Goal: Check status

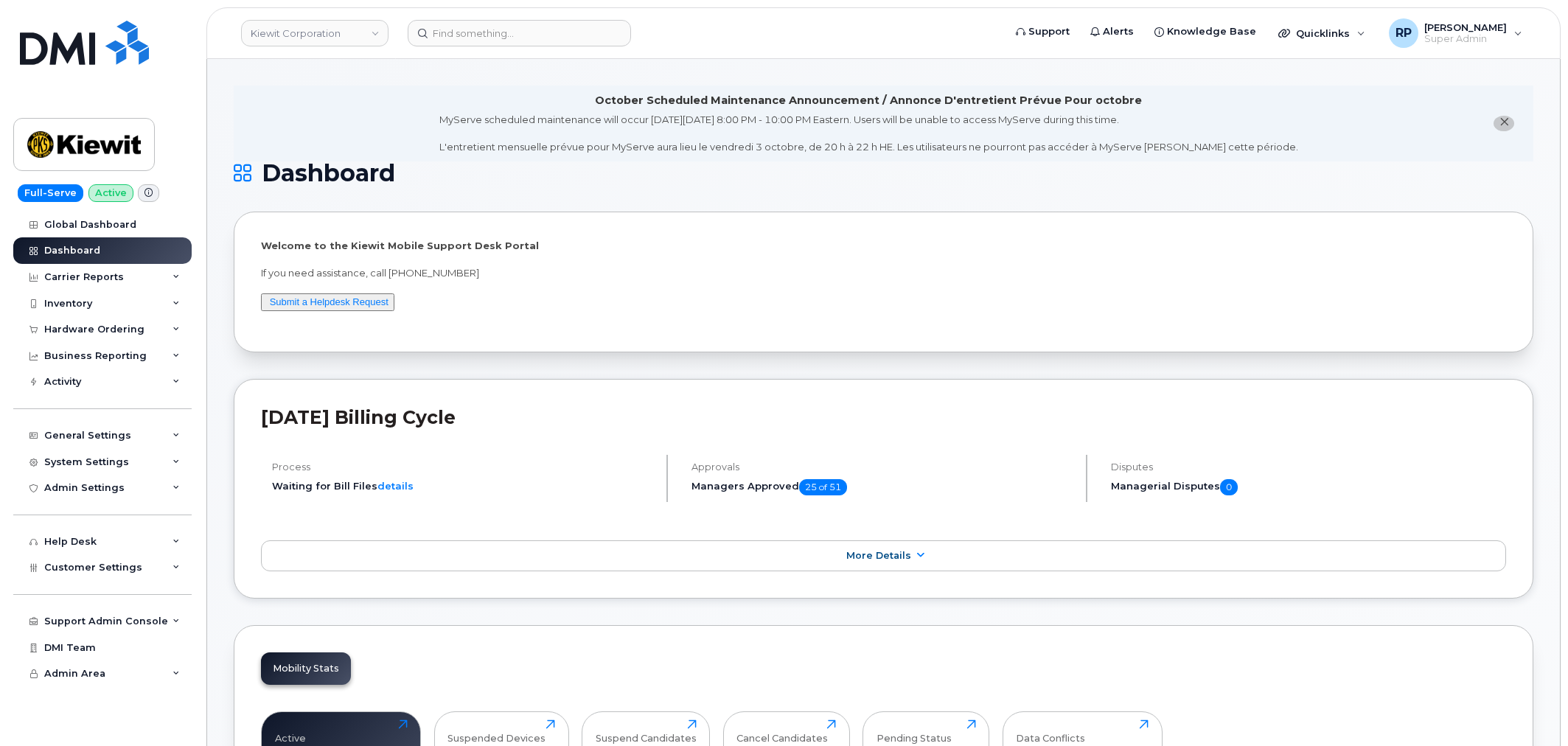
scroll to position [2192, 0]
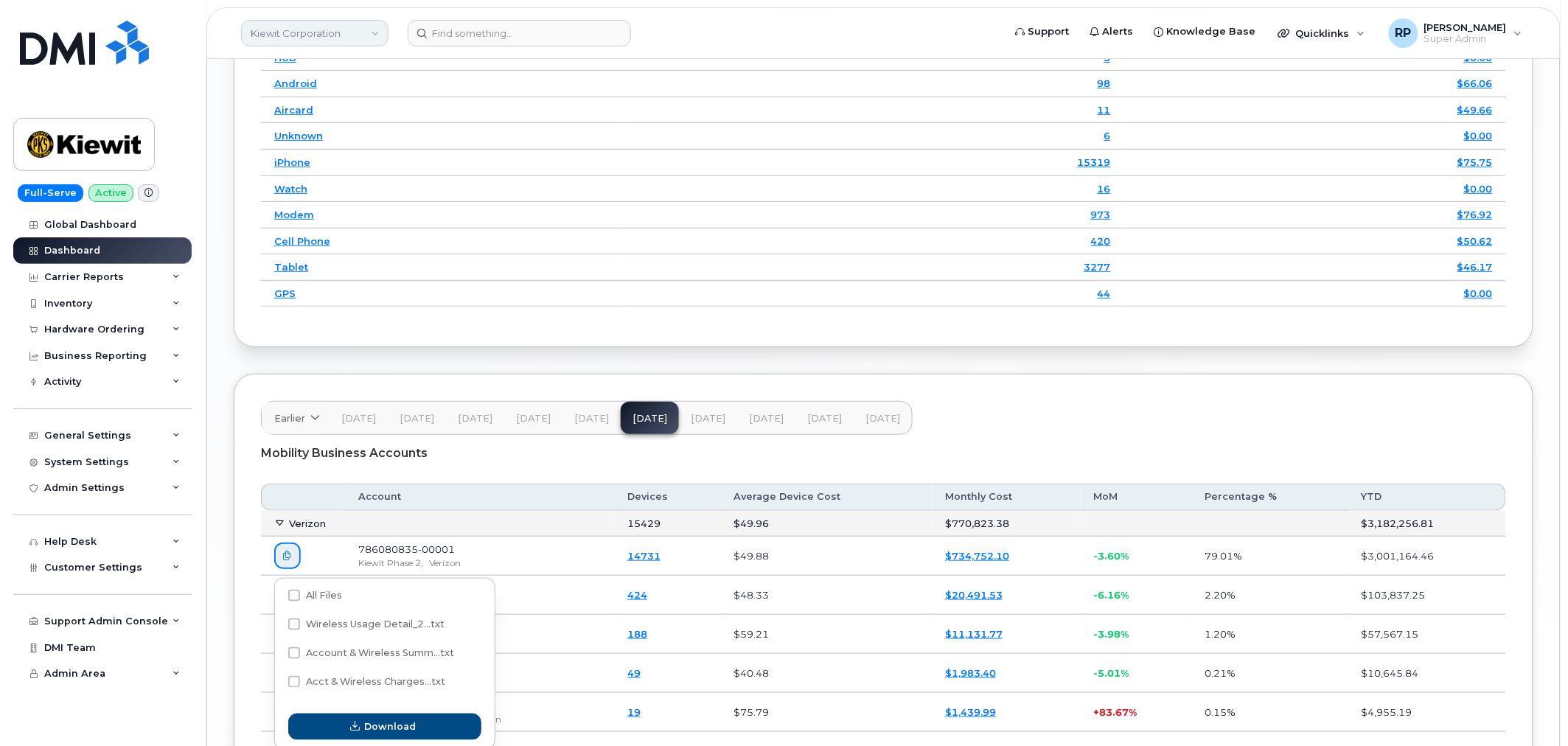
click at [312, 27] on link "Kiewit Corporation" at bounding box center [314, 32] width 147 height 27
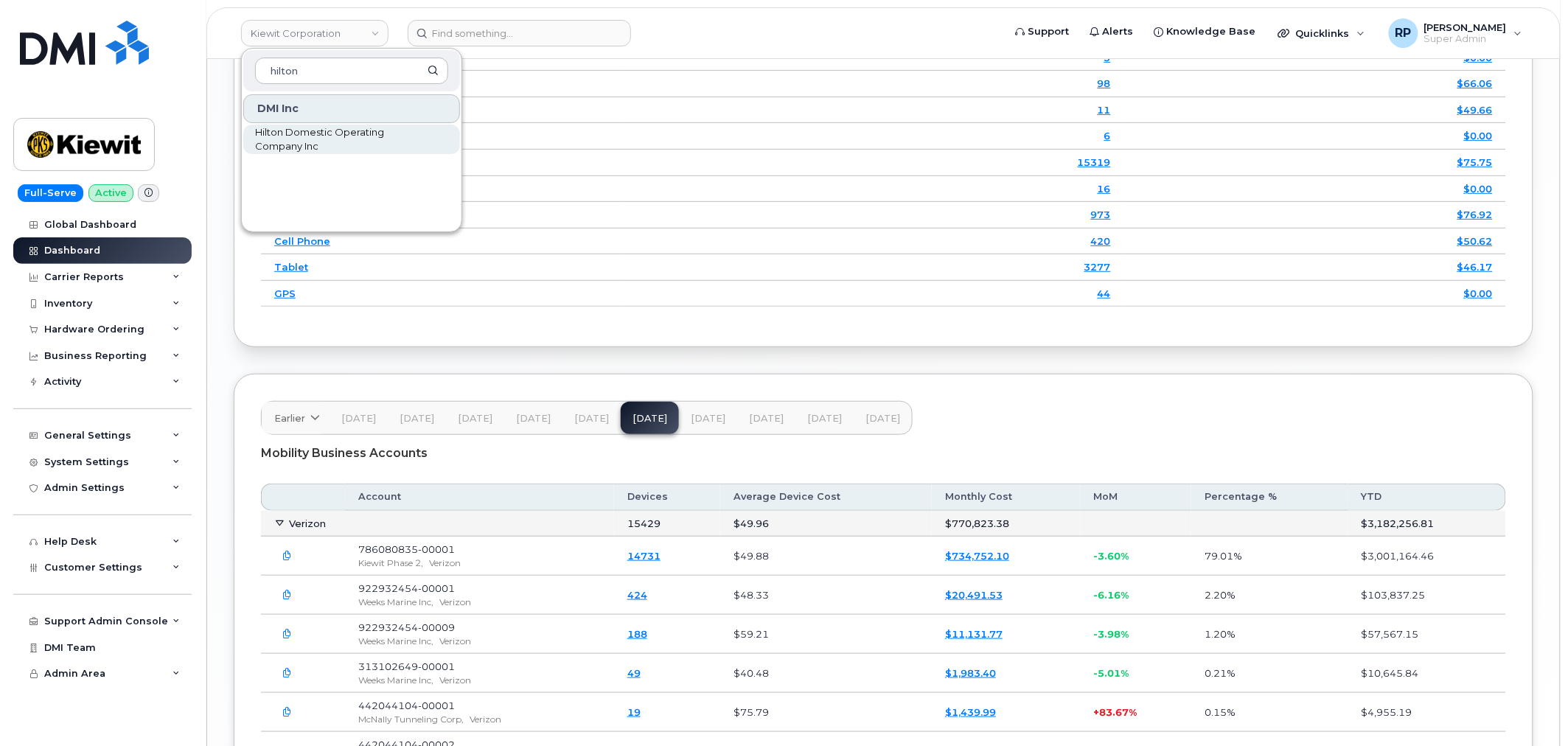
type input "hilton"
click at [308, 153] on span "Hilton Domestic Operating Company Inc" at bounding box center [339, 139] width 170 height 29
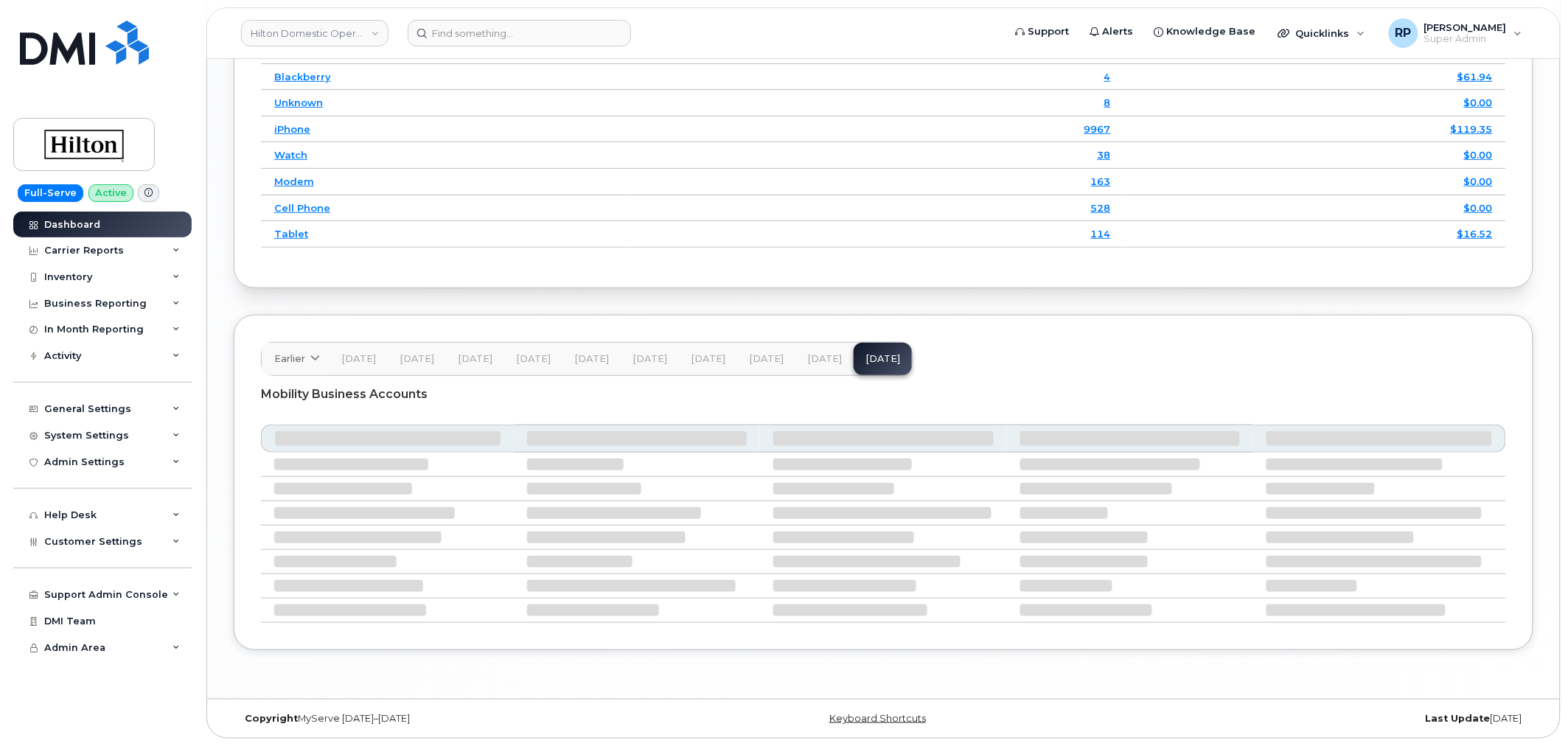
scroll to position [2215, 0]
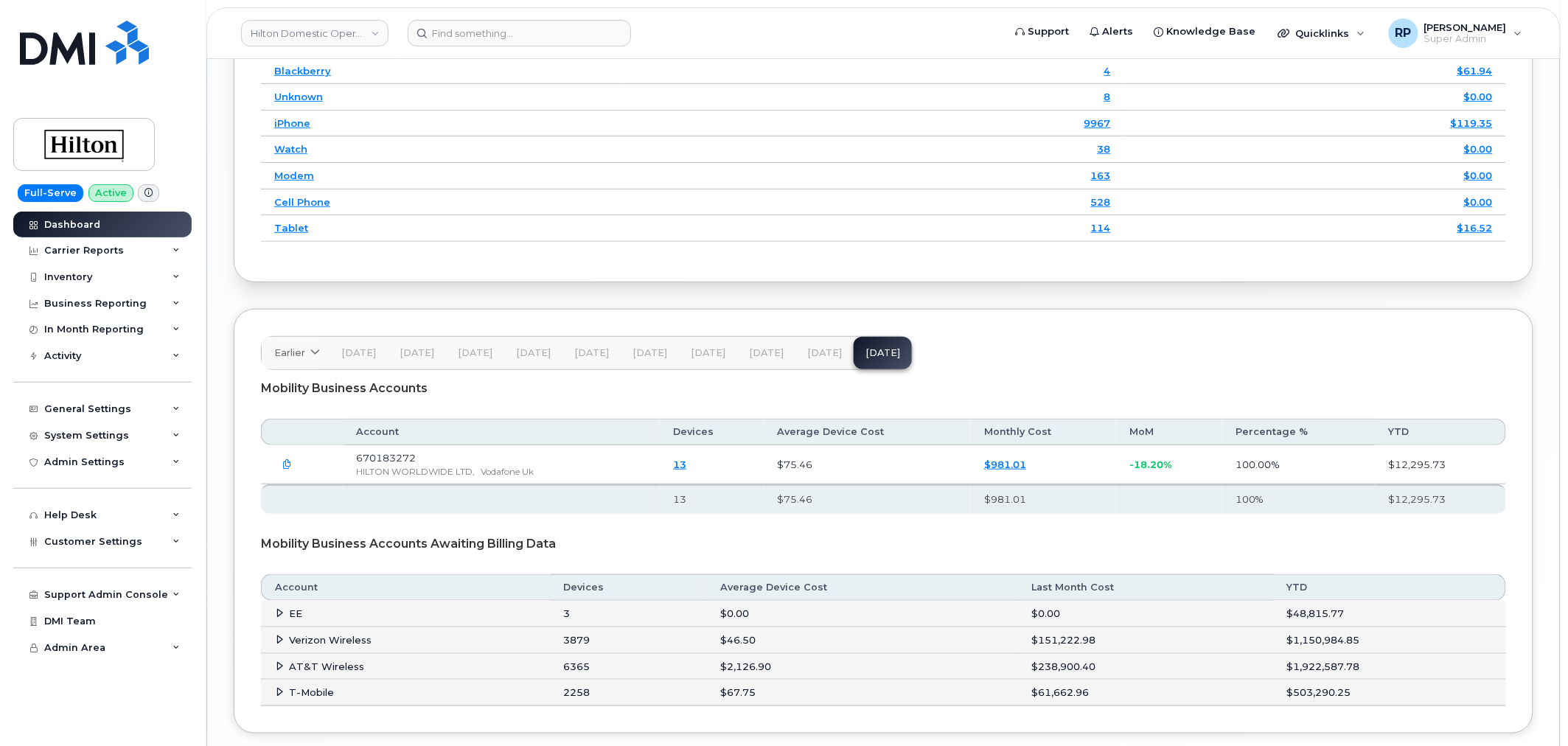
click at [822, 365] on button "[DATE]" at bounding box center [824, 352] width 58 height 32
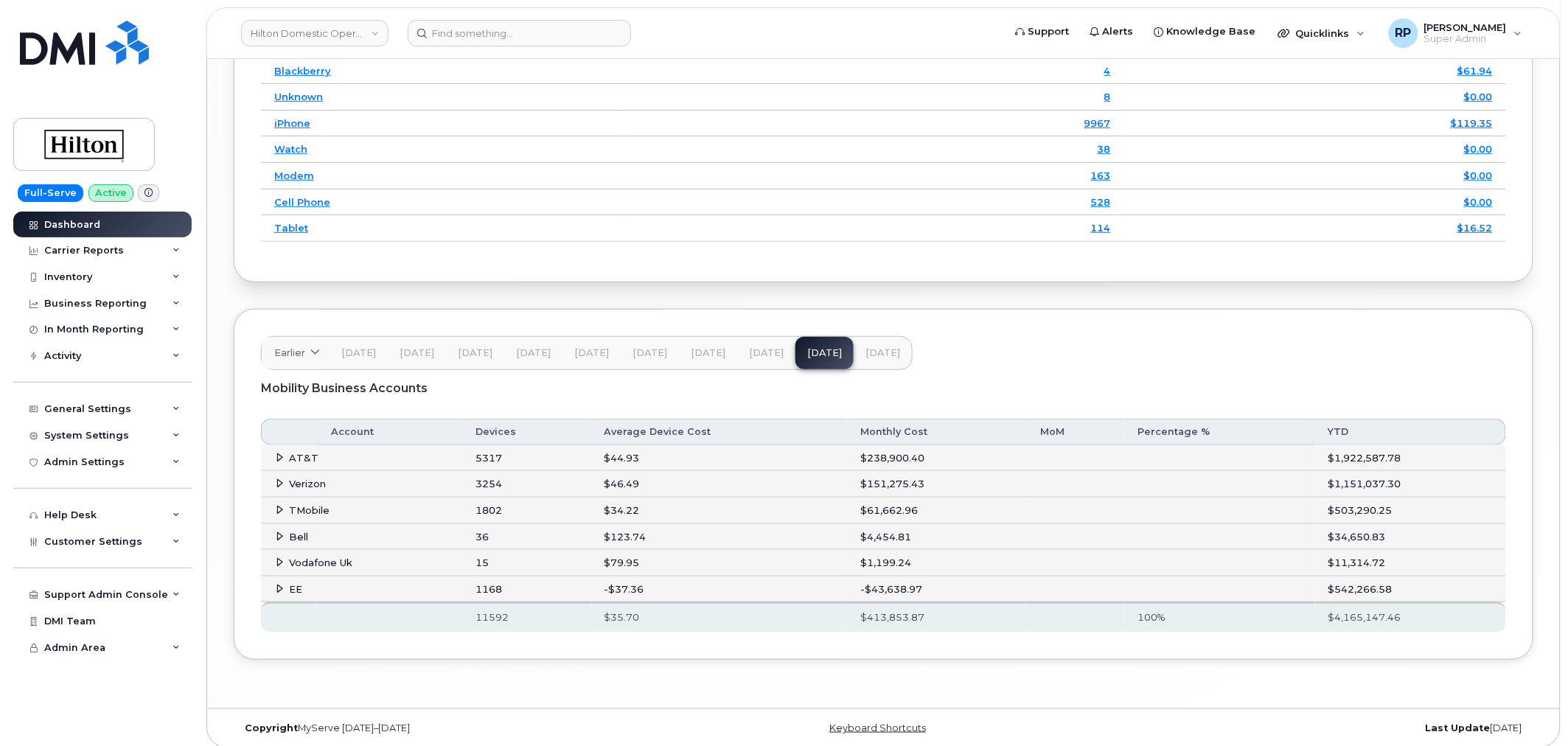
click at [276, 460] on icon at bounding box center [280, 457] width 9 height 9
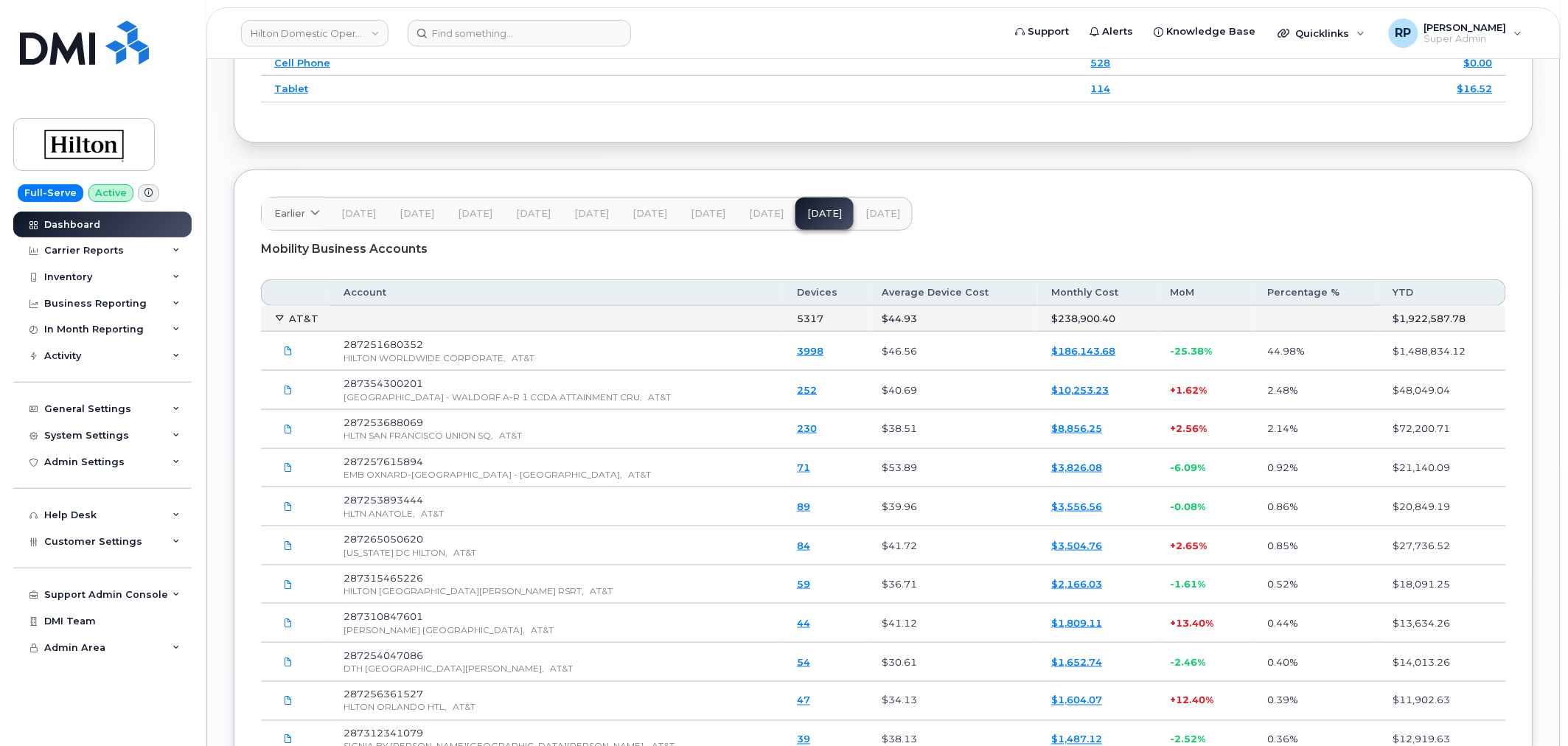
scroll to position [2487, 0]
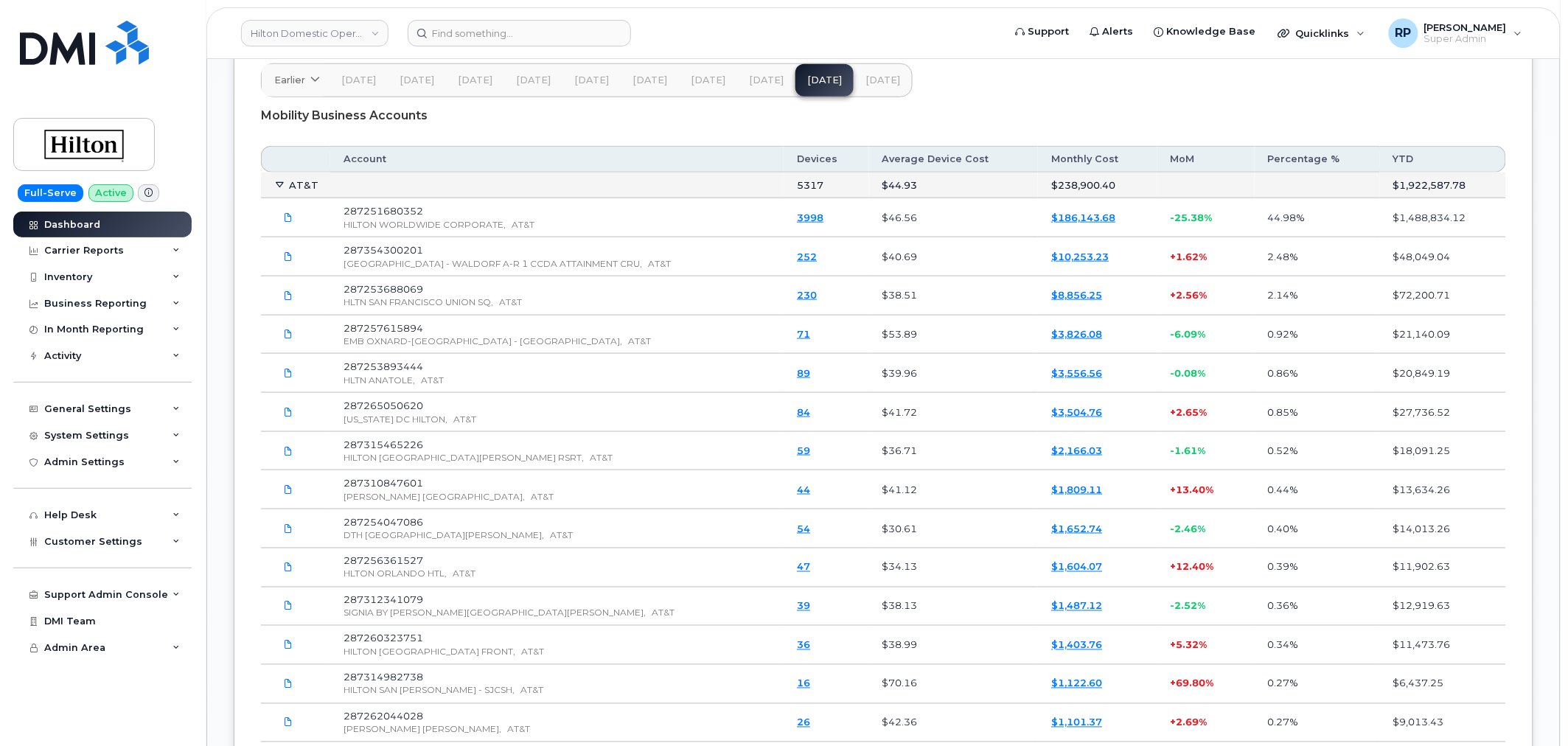
click at [868, 86] on span "[DATE]" at bounding box center [883, 80] width 34 height 12
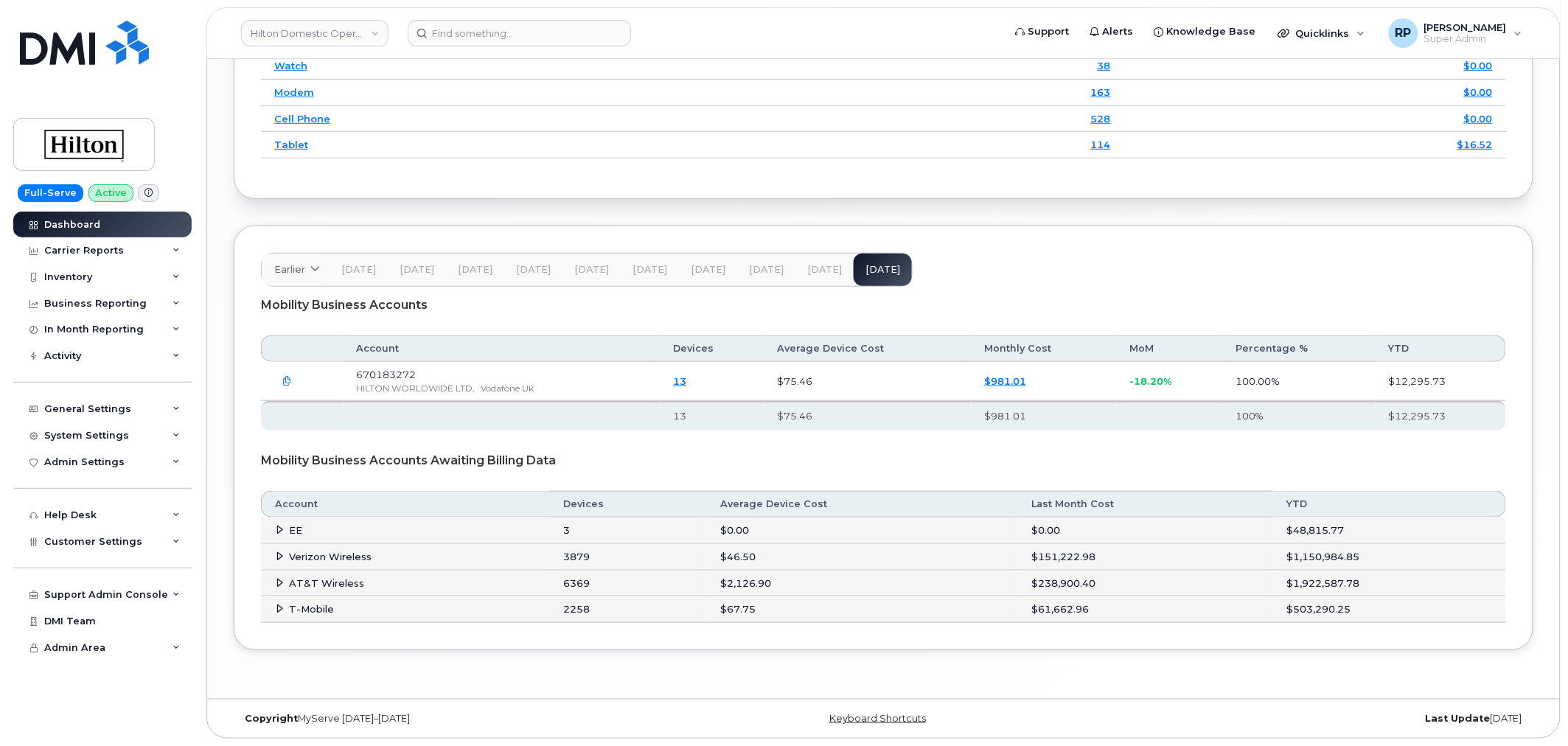
scroll to position [2303, 0]
click at [977, 462] on div "Mobility Business Accounts Awaiting Billing Data" at bounding box center [884, 461] width 1245 height 37
click at [277, 582] on icon at bounding box center [280, 582] width 9 height 9
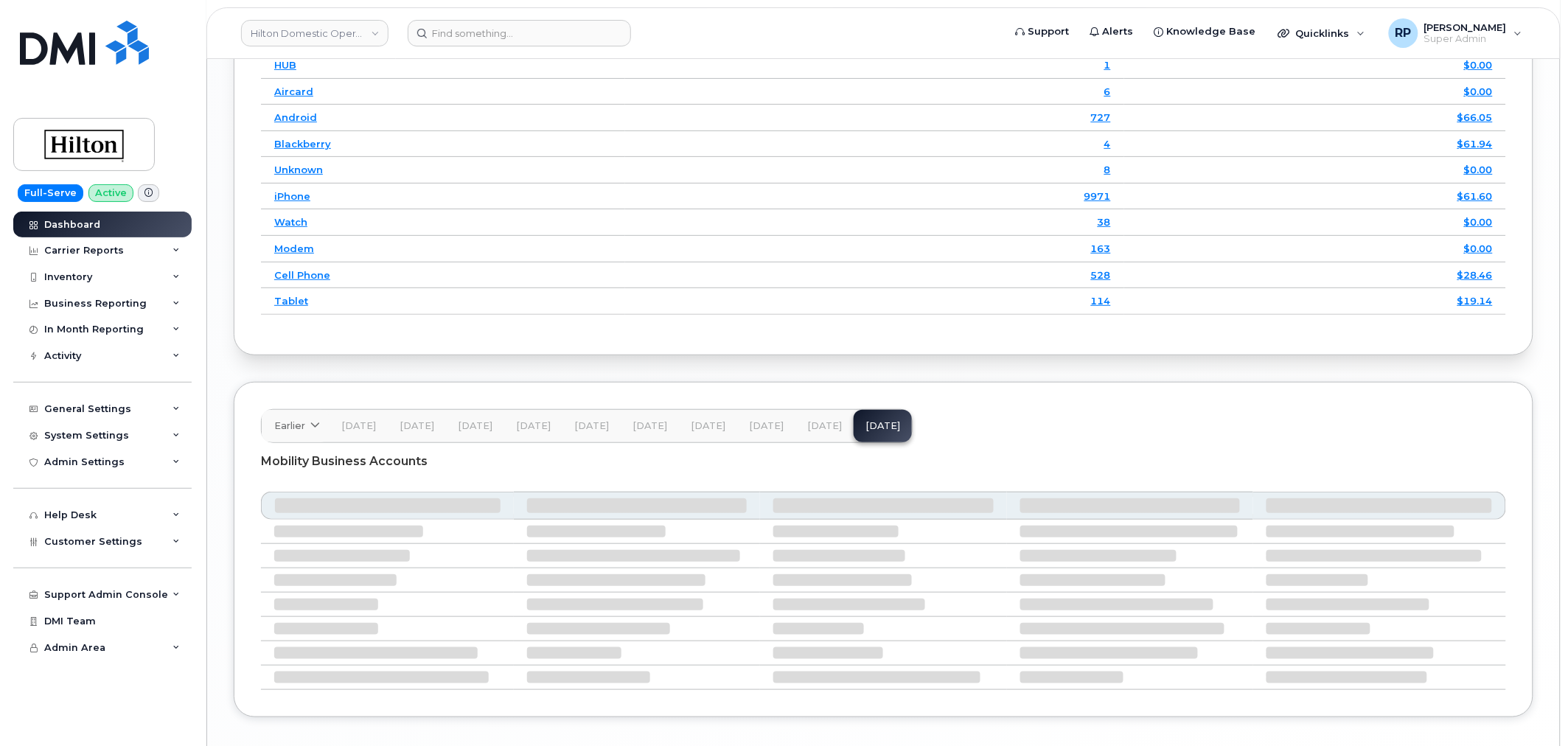
scroll to position [2235, 0]
